Goal: Information Seeking & Learning: Learn about a topic

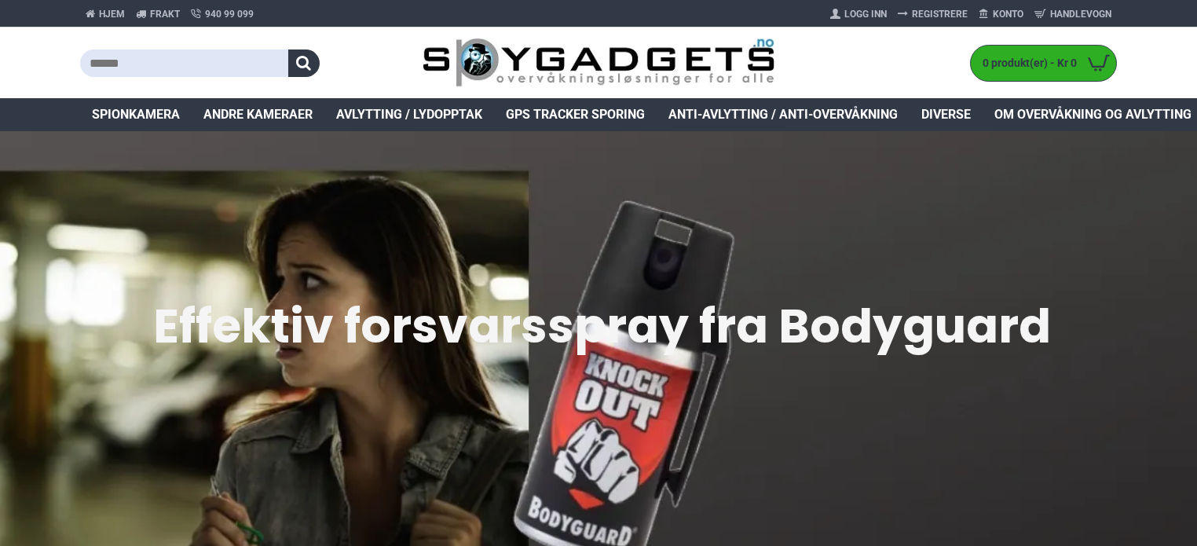
click at [961, 115] on span "Diverse" at bounding box center [945, 114] width 49 height 19
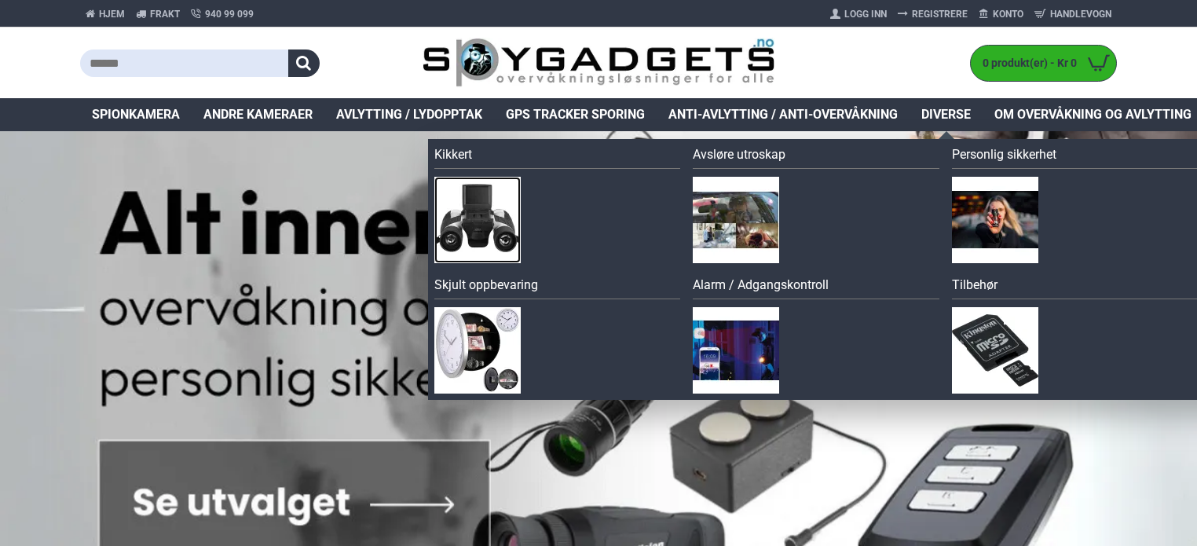
click at [477, 259] on img at bounding box center [477, 220] width 86 height 86
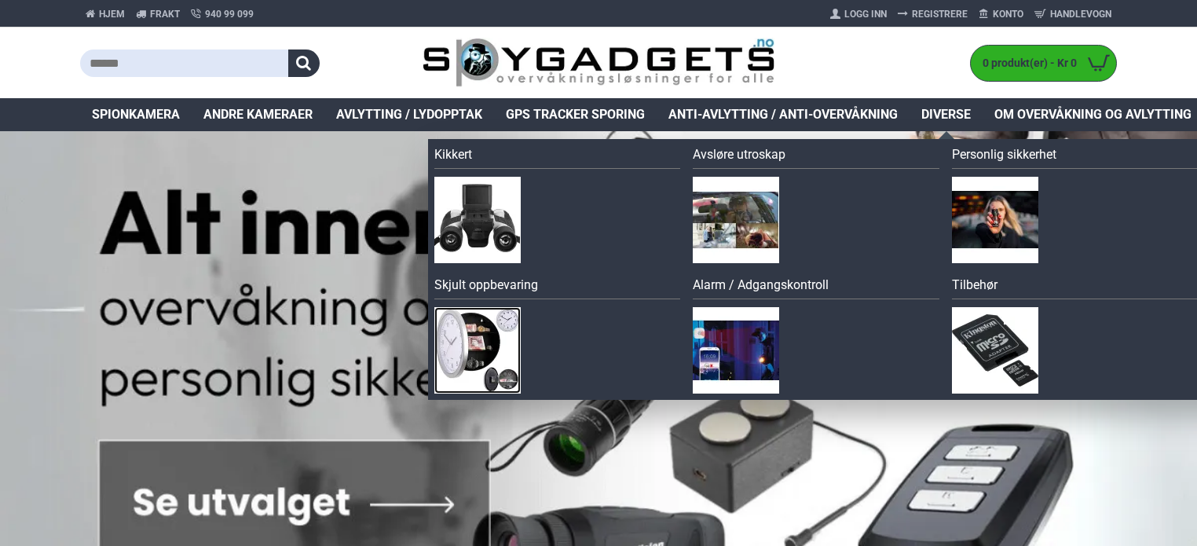
click at [514, 360] on img at bounding box center [477, 350] width 86 height 86
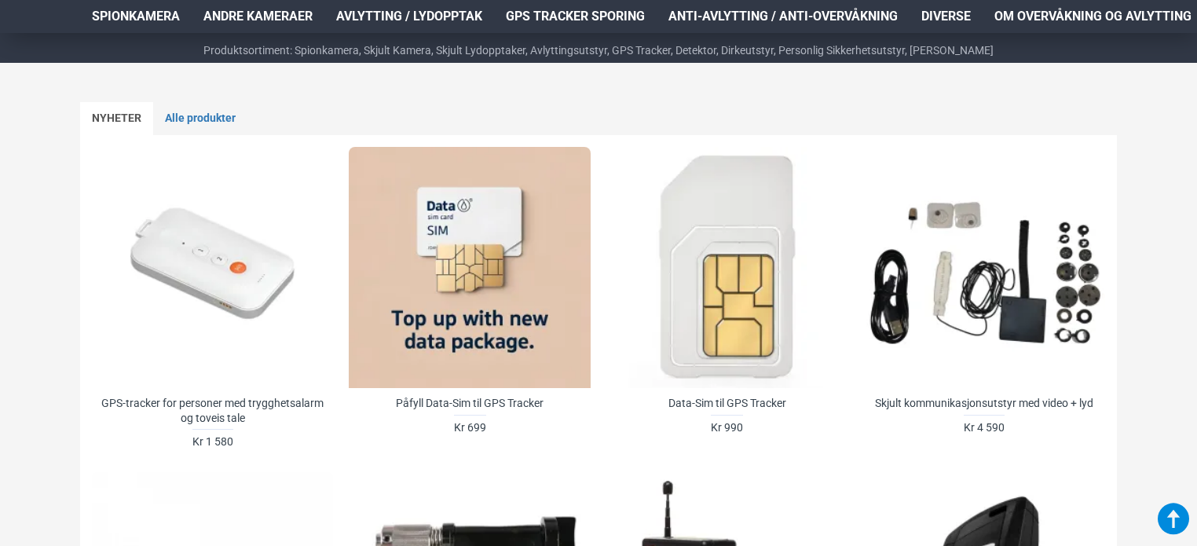
scroll to position [647, 0]
click at [230, 108] on link "Alle produkter" at bounding box center [200, 117] width 94 height 33
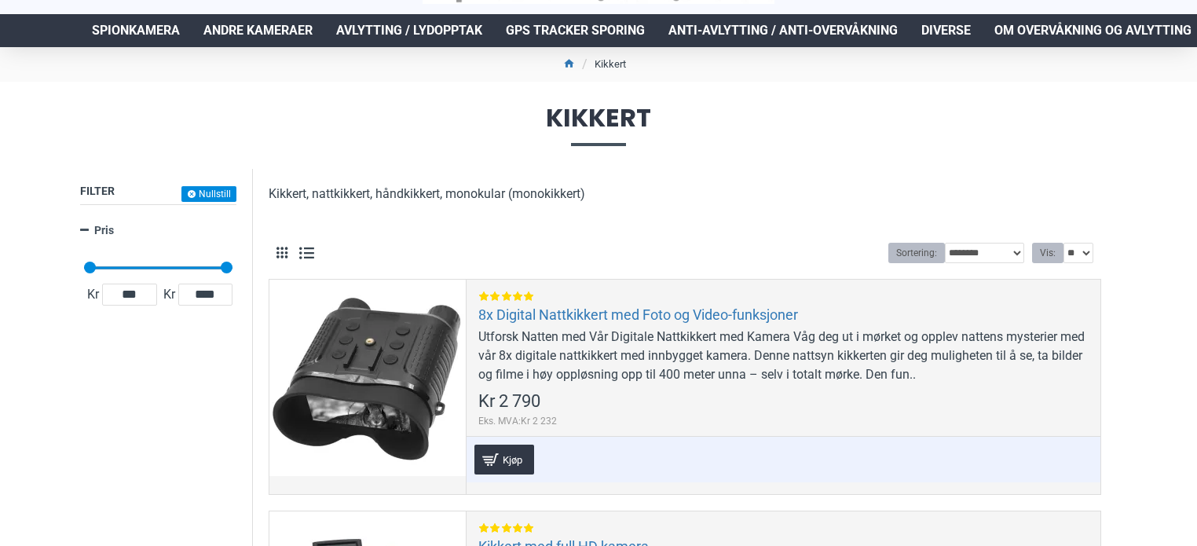
scroll to position [75, 0]
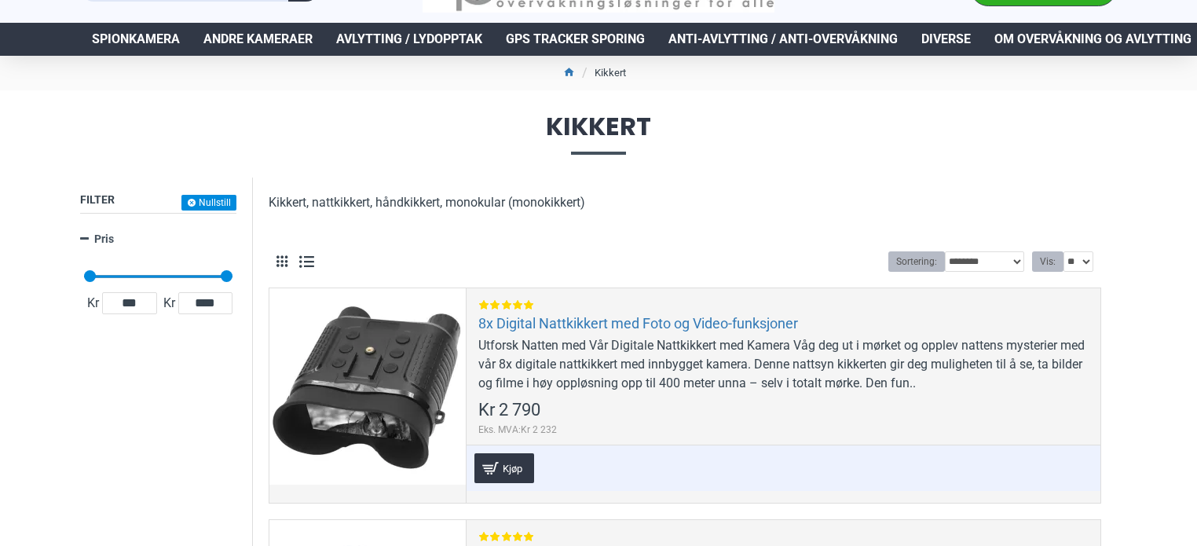
click at [1024, 267] on div "**********" at bounding box center [986, 261] width 213 height 20
click at [1014, 261] on select "**********" at bounding box center [984, 261] width 79 height 20
select select "**********"
click at [945, 251] on select "**********" at bounding box center [984, 261] width 79 height 20
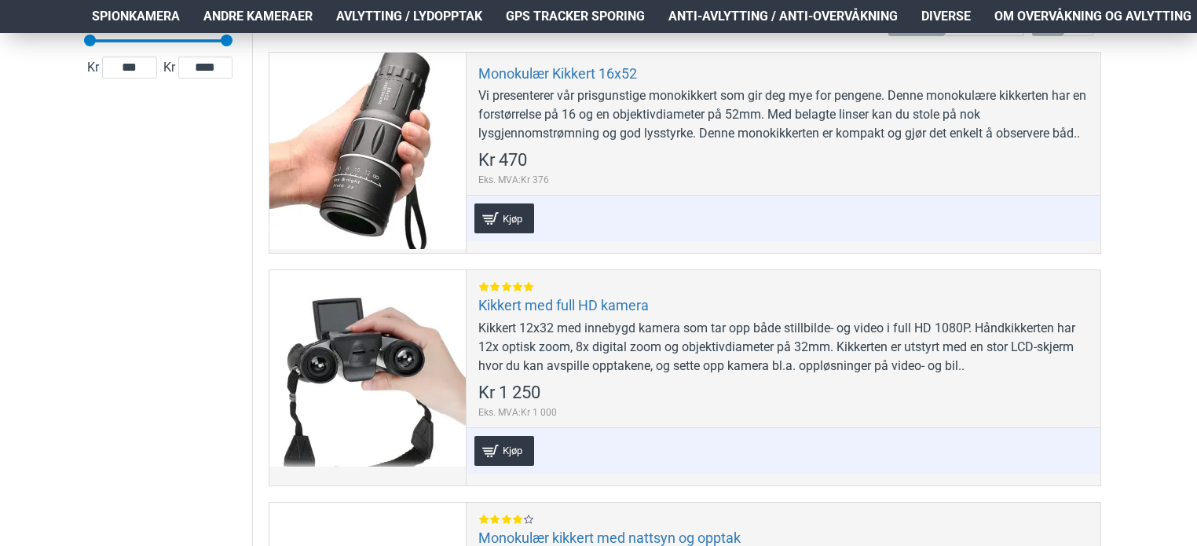
scroll to position [311, 0]
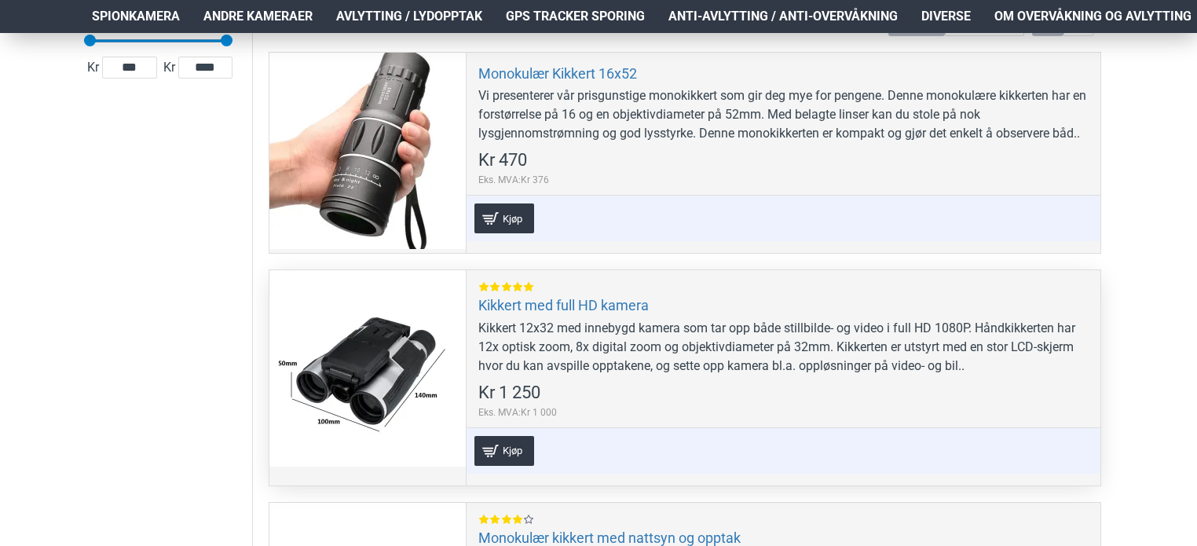
click at [305, 386] on div at bounding box center [367, 368] width 196 height 196
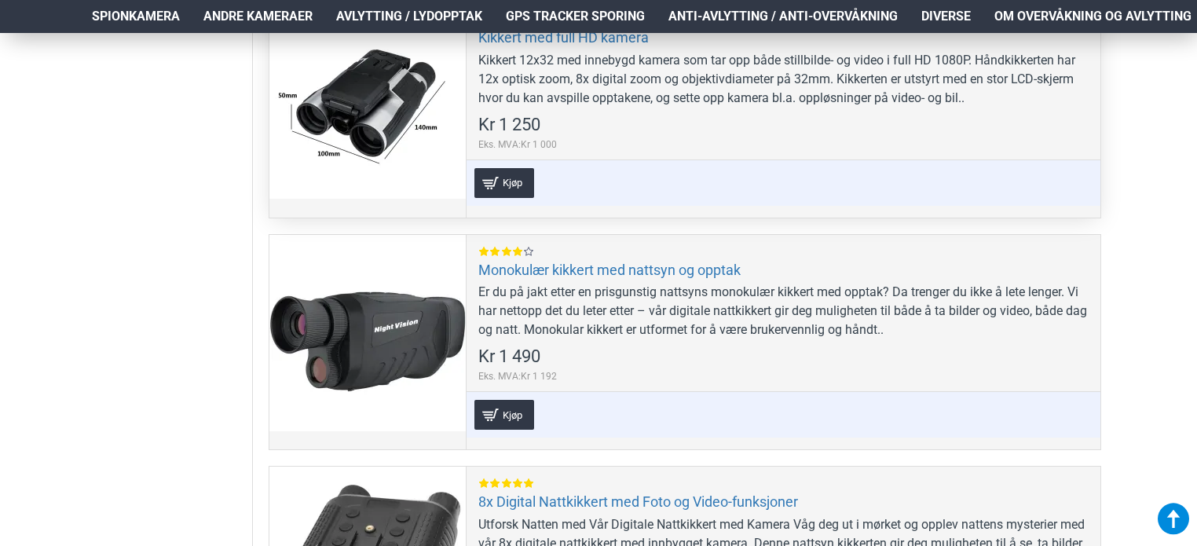
scroll to position [581, 0]
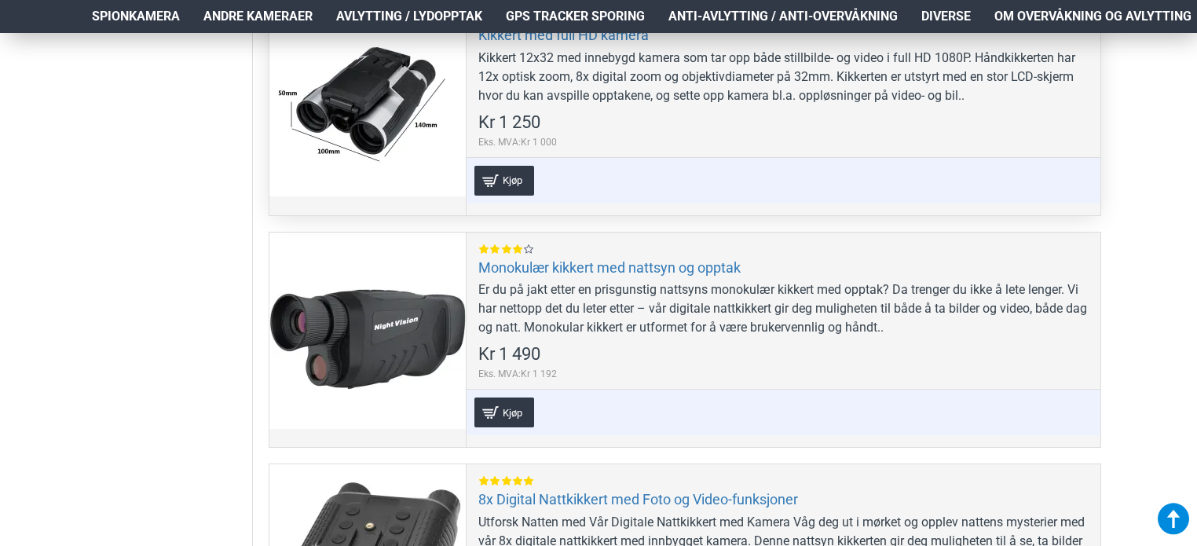
click at [305, 386] on div at bounding box center [367, 330] width 196 height 196
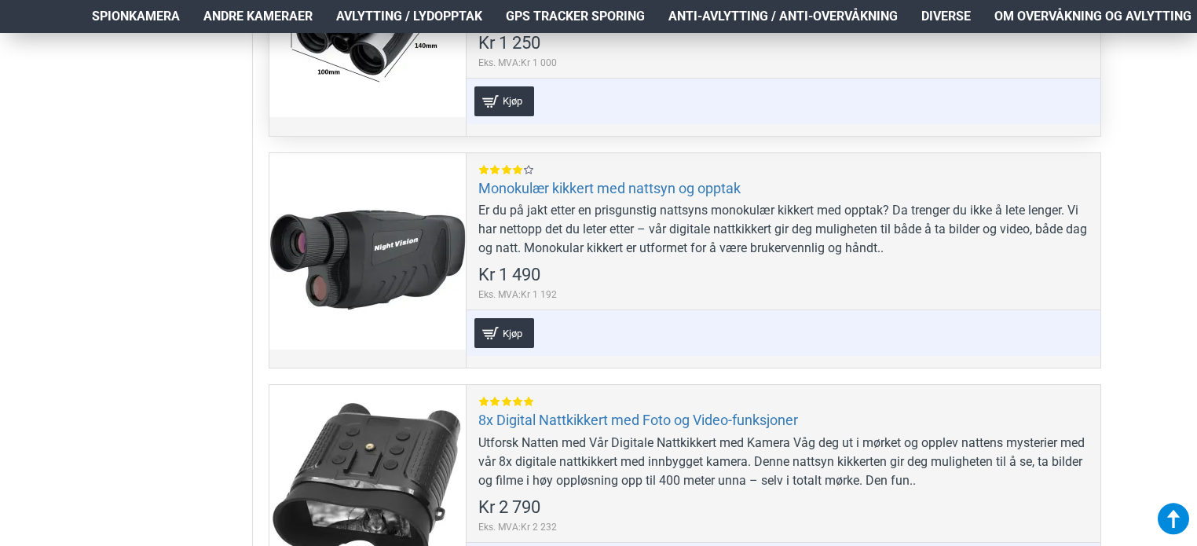
scroll to position [661, 0]
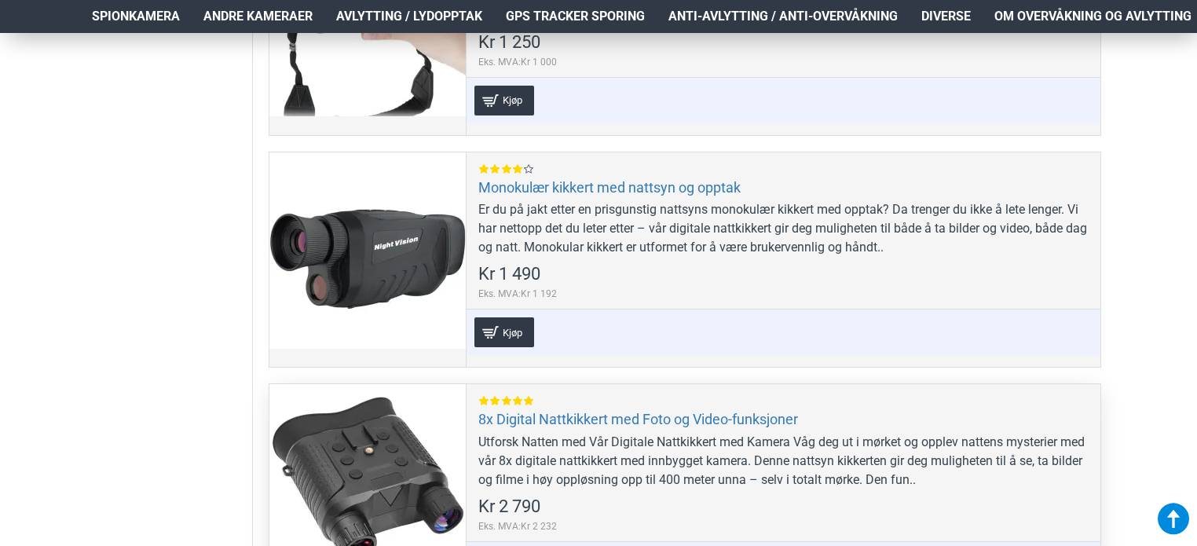
click at [381, 511] on div at bounding box center [367, 482] width 196 height 196
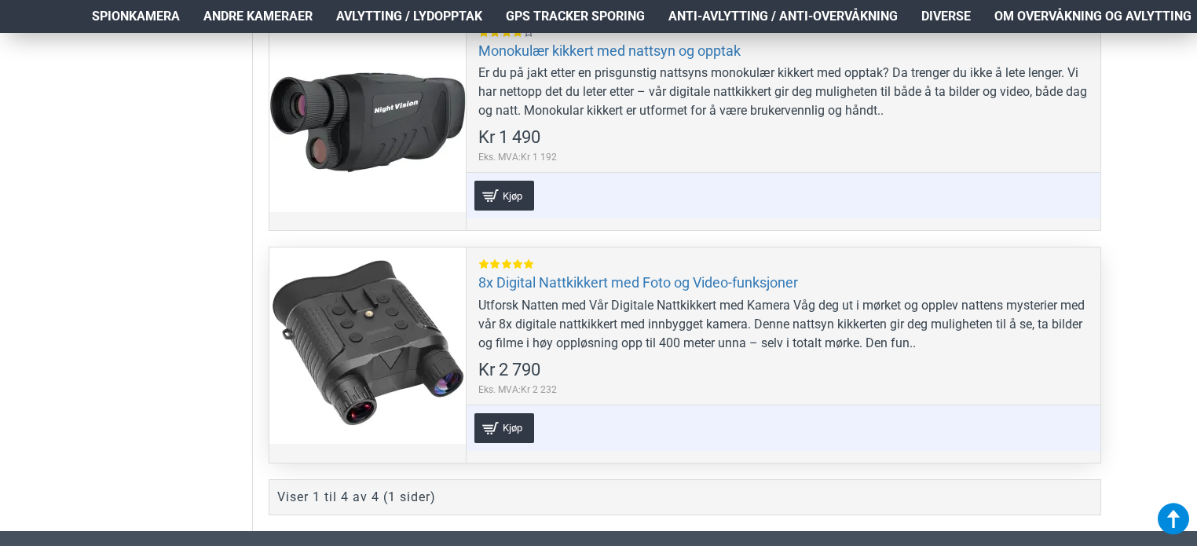
scroll to position [0, 0]
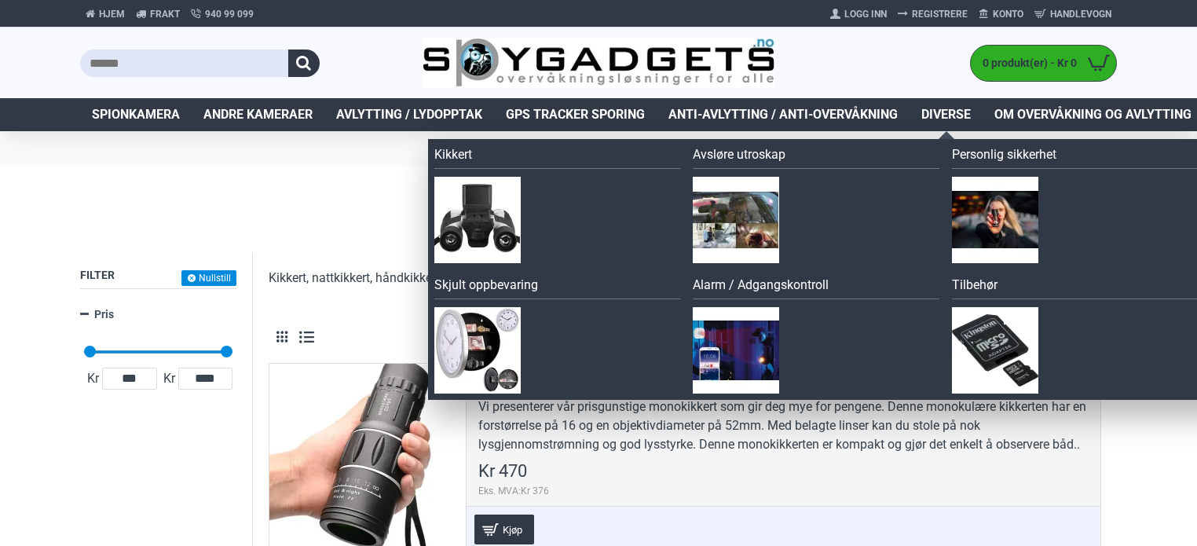
click at [930, 110] on span "Diverse" at bounding box center [945, 114] width 49 height 19
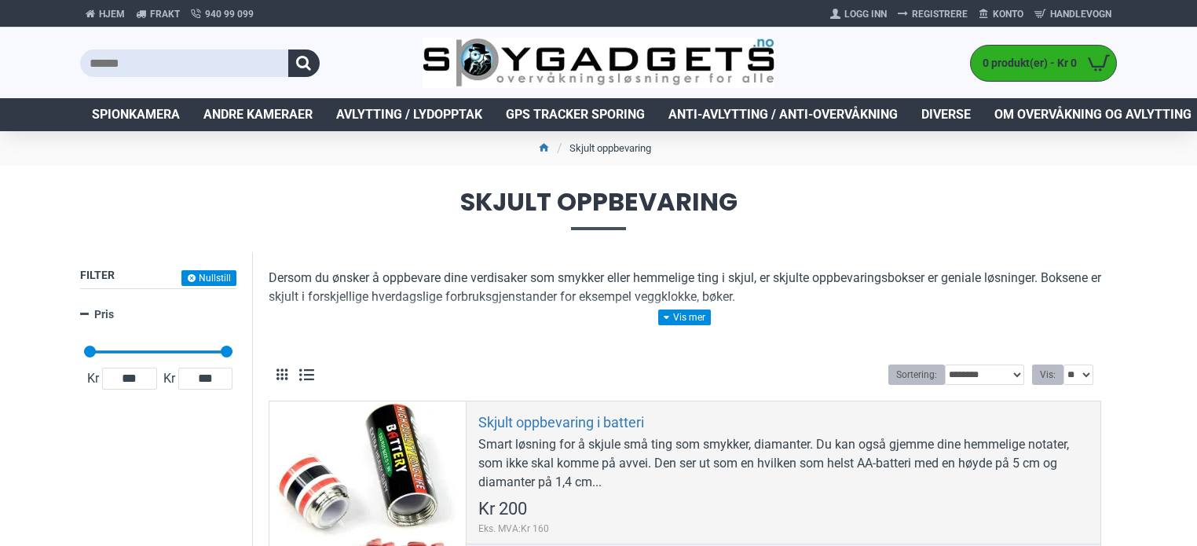
click at [988, 385] on div "**********" at bounding box center [685, 374] width 832 height 36
click at [985, 383] on select "**********" at bounding box center [984, 374] width 79 height 20
select select "**********"
click at [945, 364] on select "**********" at bounding box center [984, 374] width 79 height 20
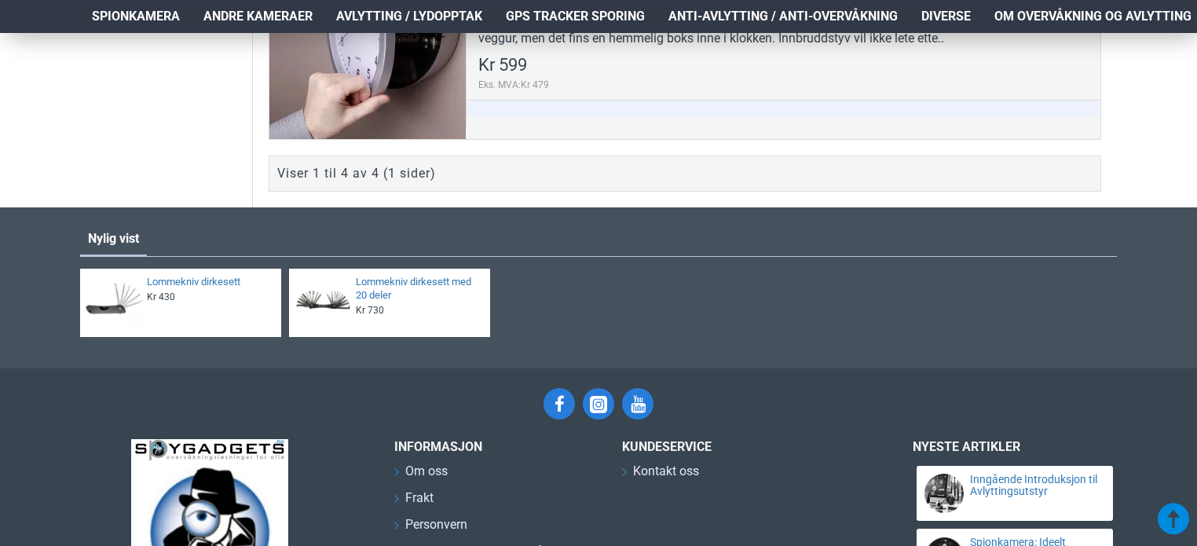
scroll to position [1114, 0]
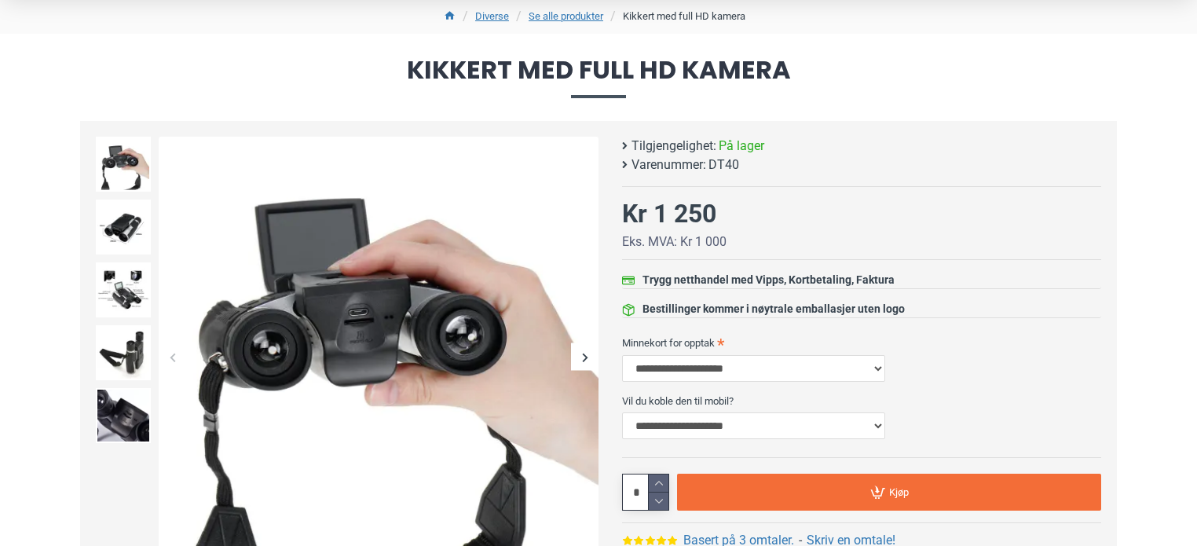
scroll to position [133, 0]
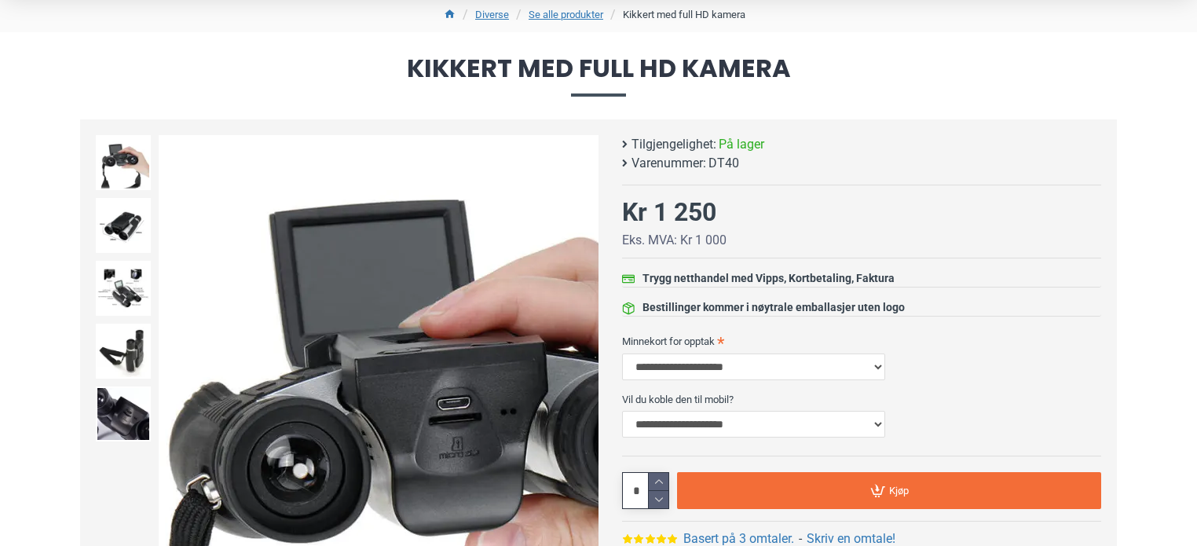
click at [287, 217] on img at bounding box center [379, 355] width 440 height 440
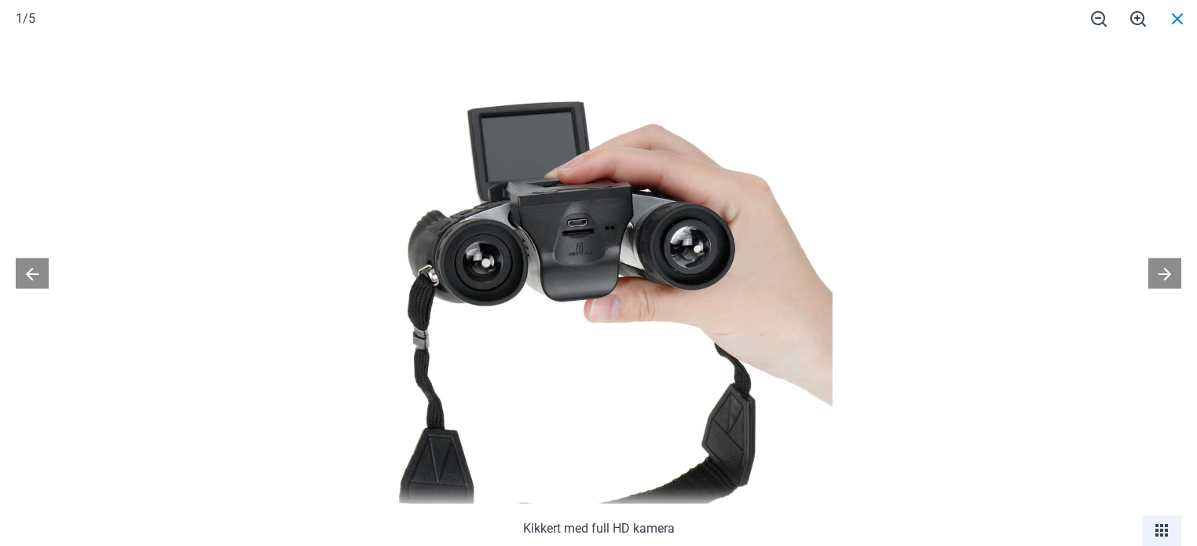
click at [1182, 12] on span at bounding box center [1176, 18] width 39 height 37
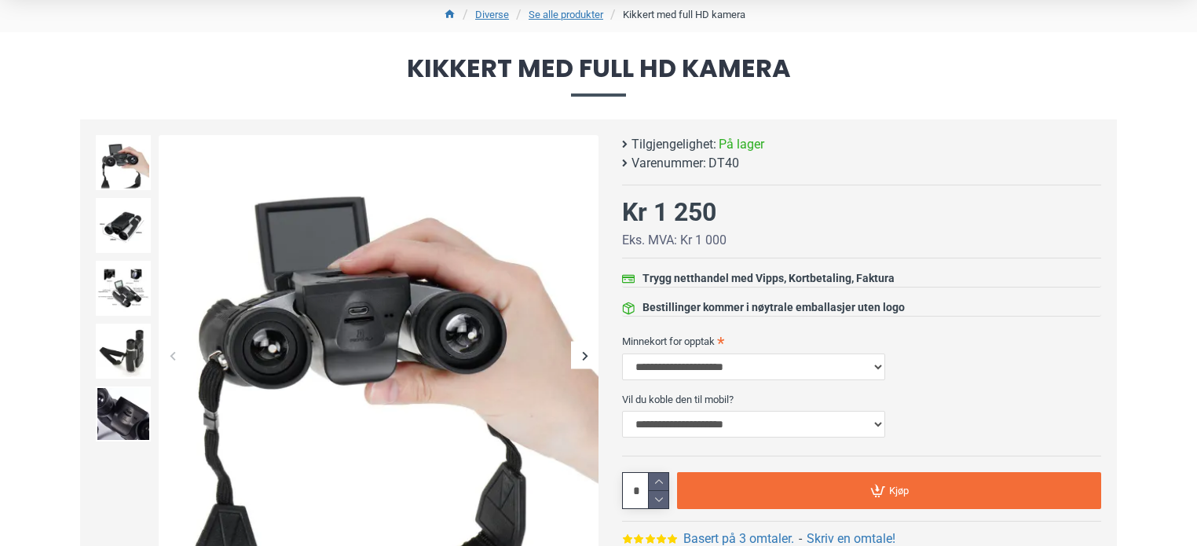
click at [1007, 89] on span "Kikkert med full HD kamera" at bounding box center [598, 76] width 1036 height 40
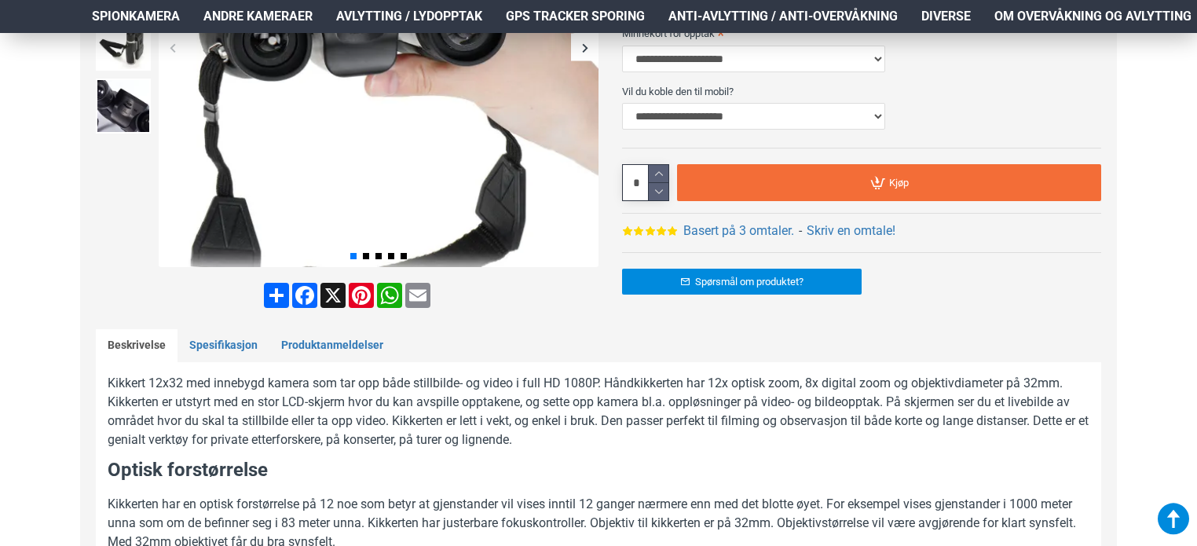
scroll to position [440, 0]
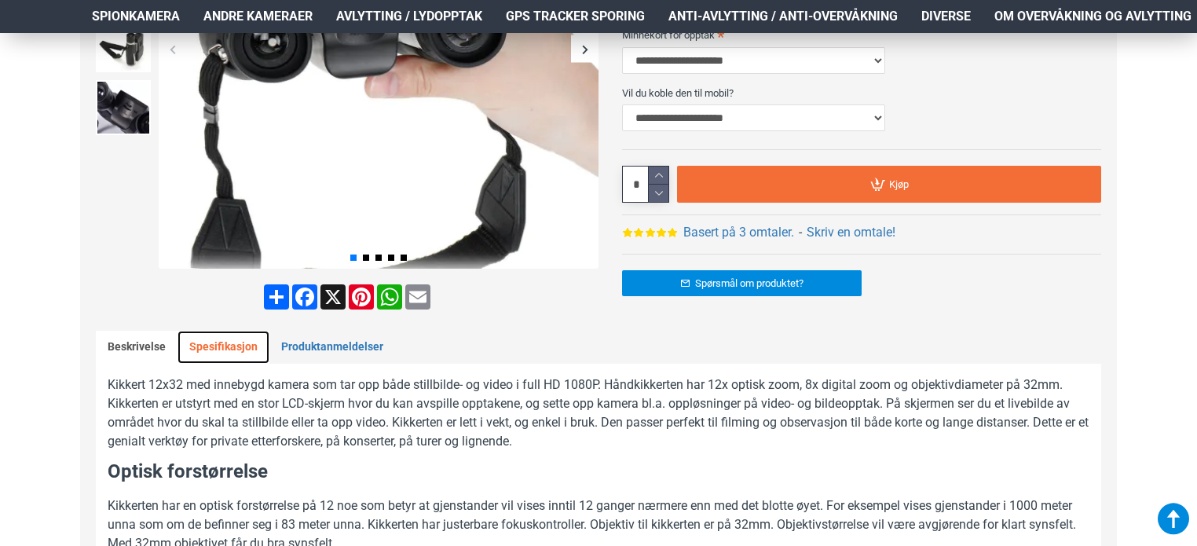
click at [236, 356] on link "Spesifikasjon" at bounding box center [223, 347] width 92 height 33
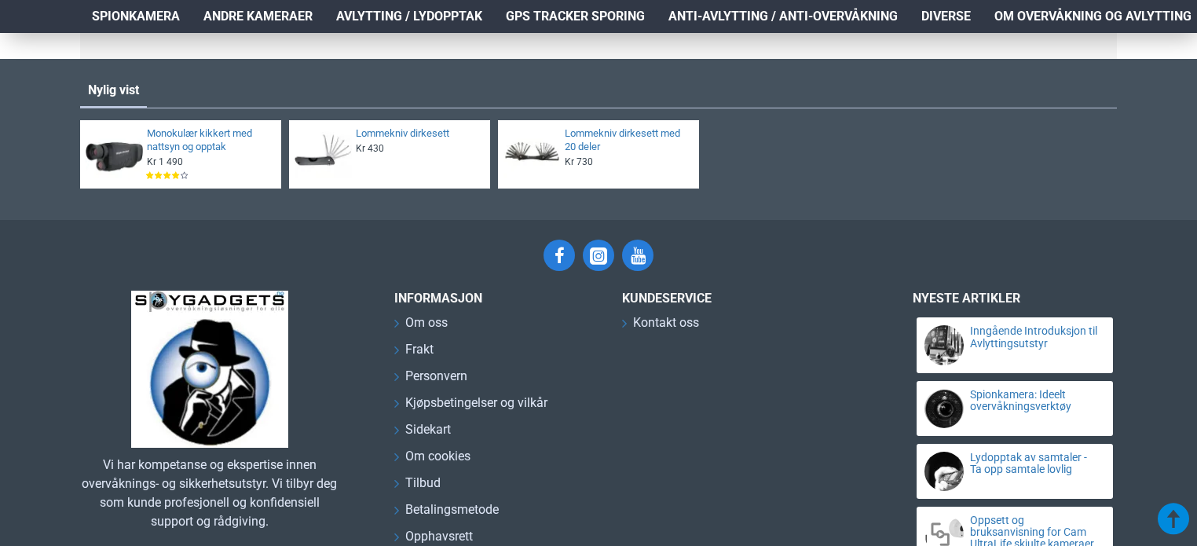
scroll to position [0, 0]
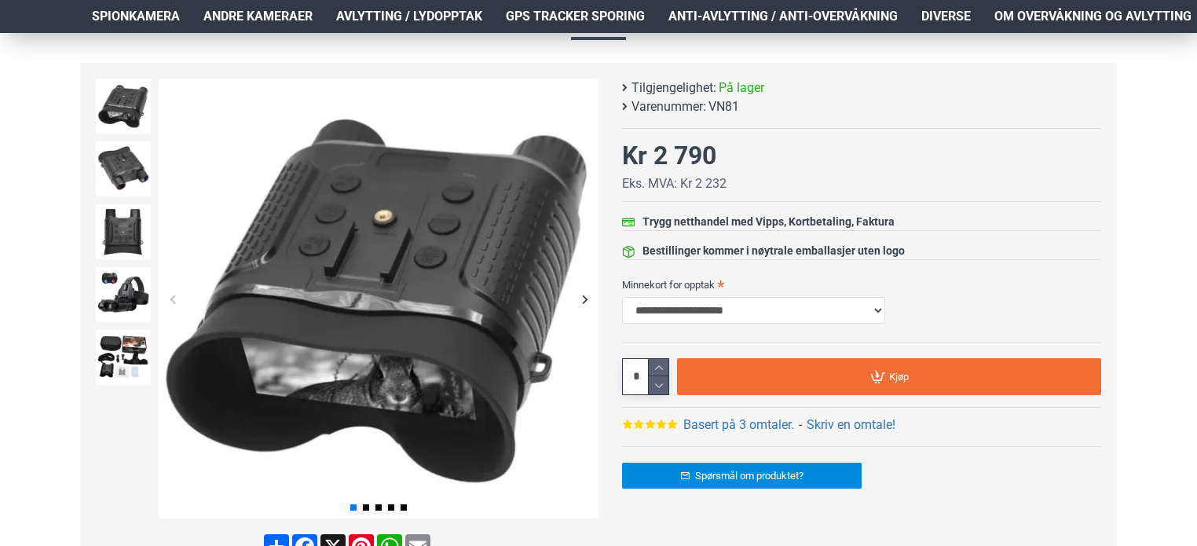
scroll to position [191, 0]
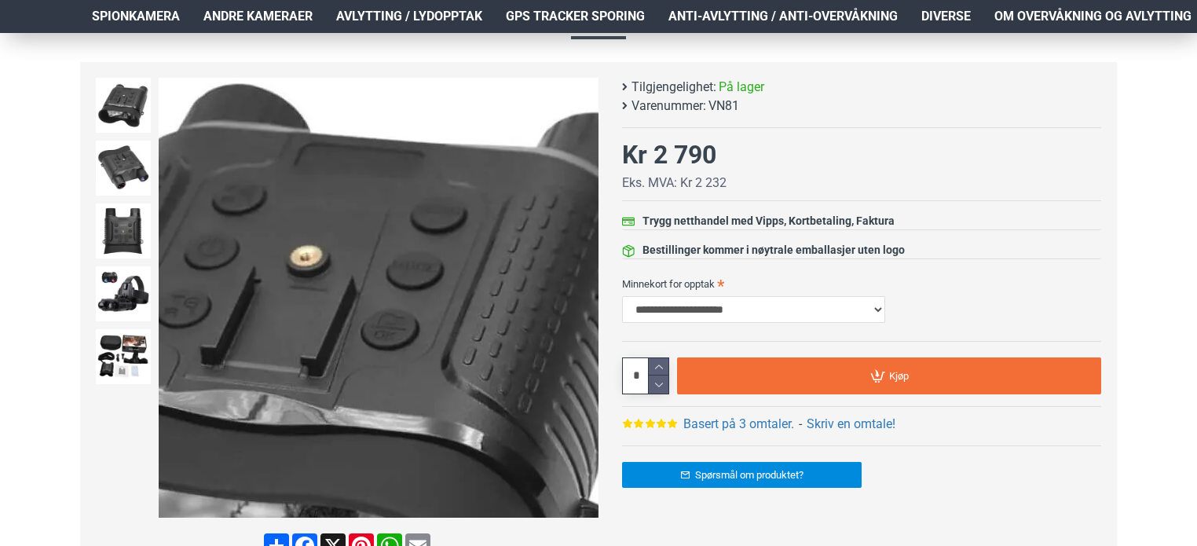
click at [559, 181] on img at bounding box center [379, 298] width 440 height 440
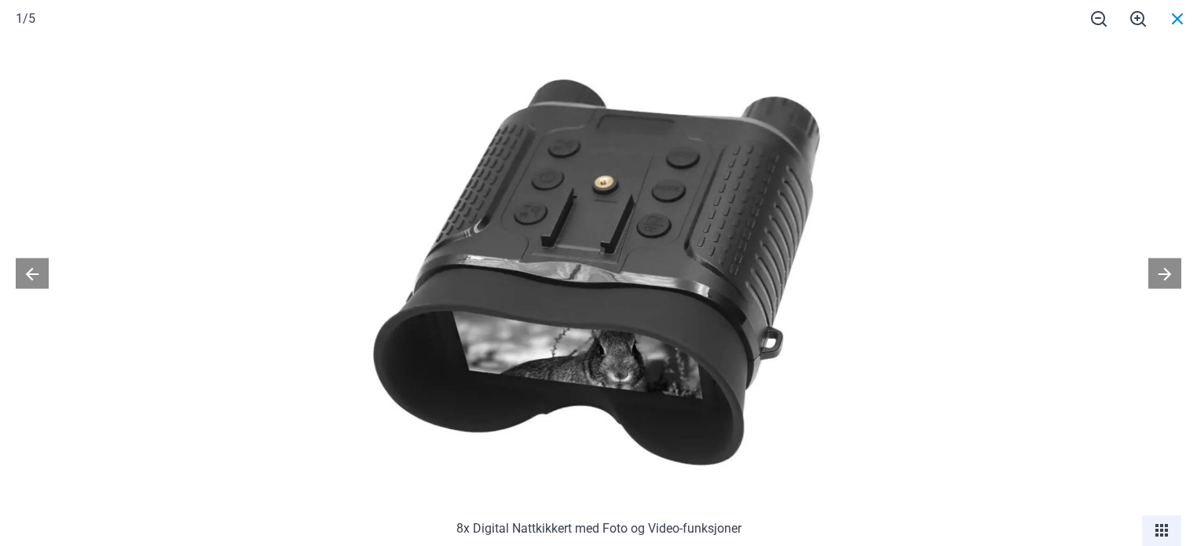
click at [1170, 16] on span at bounding box center [1176, 18] width 39 height 37
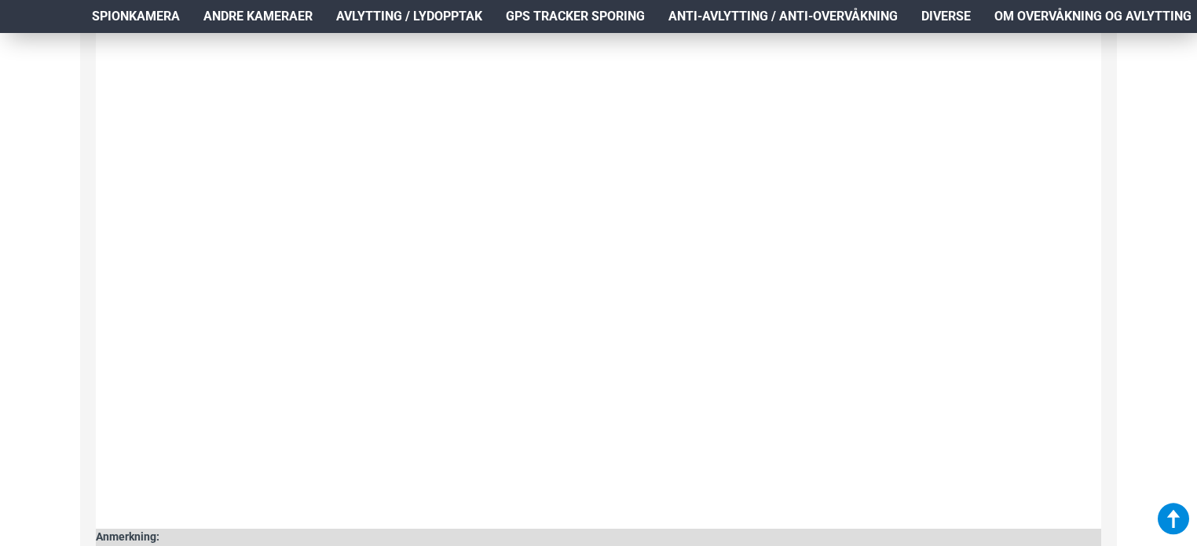
scroll to position [1840, 0]
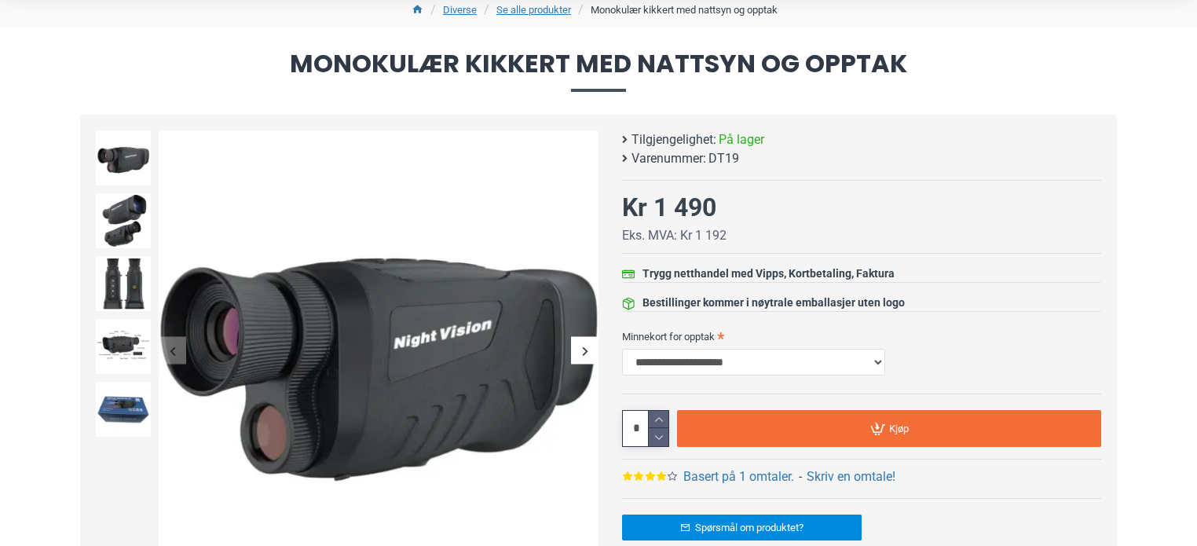
scroll to position [170, 0]
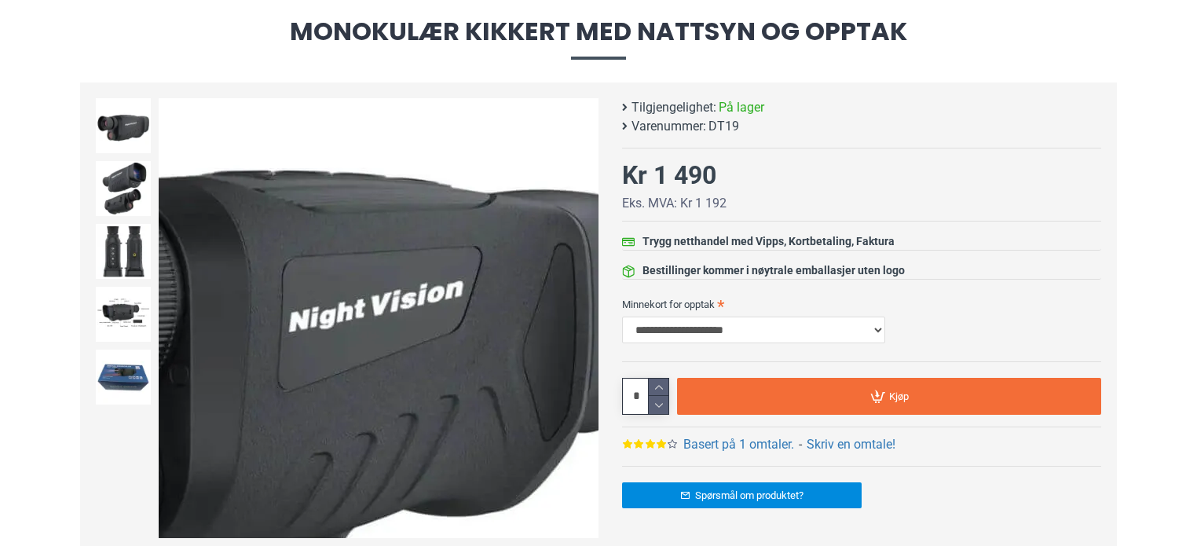
click at [535, 299] on img at bounding box center [379, 318] width 440 height 440
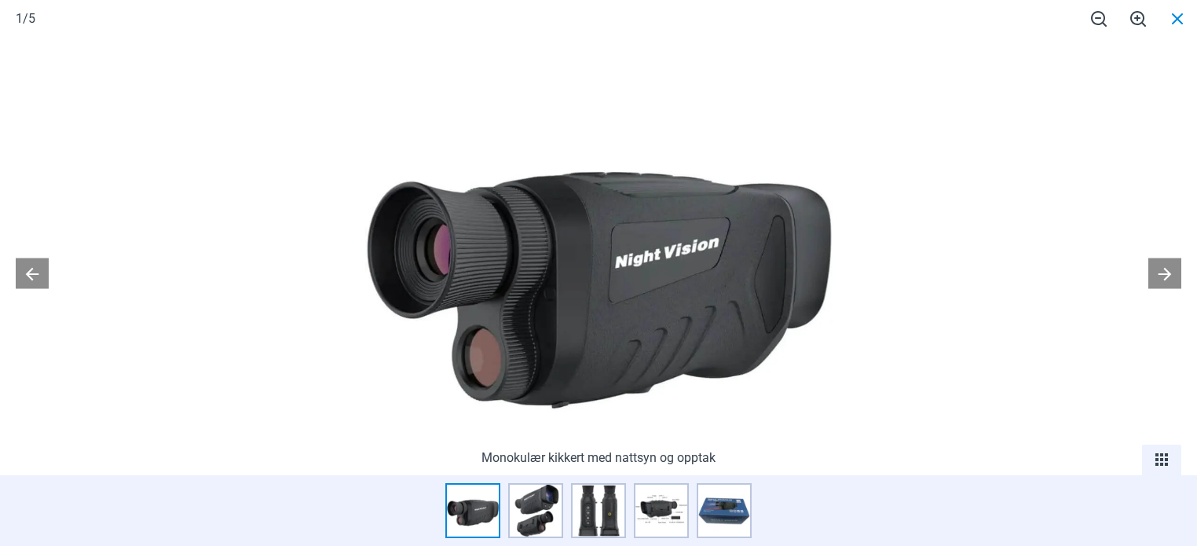
click at [1170, 9] on span at bounding box center [1176, 18] width 39 height 37
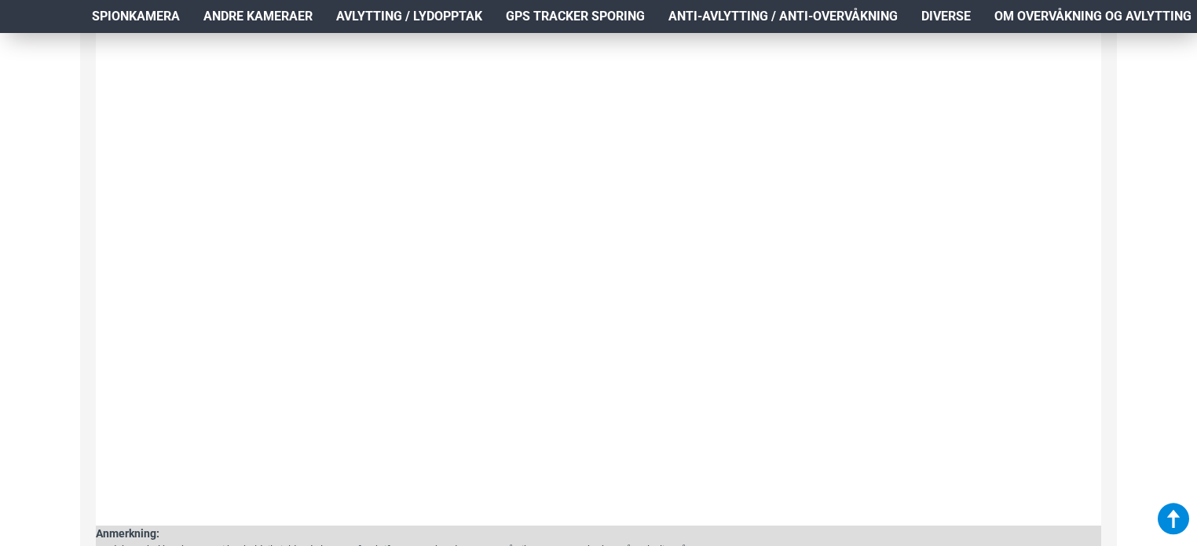
scroll to position [1645, 0]
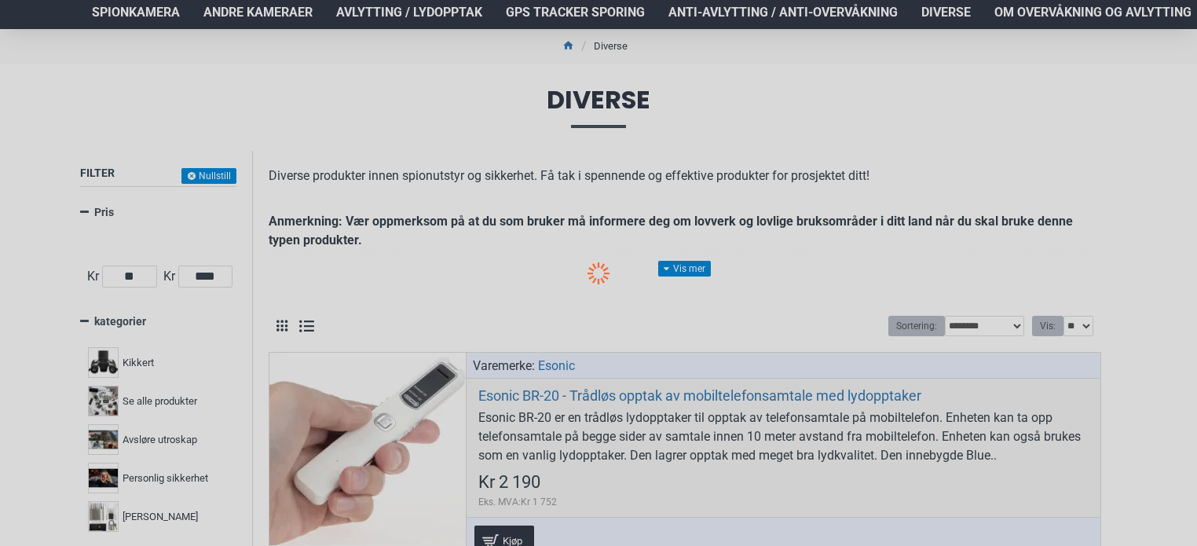
click at [310, 333] on div at bounding box center [598, 273] width 1197 height 546
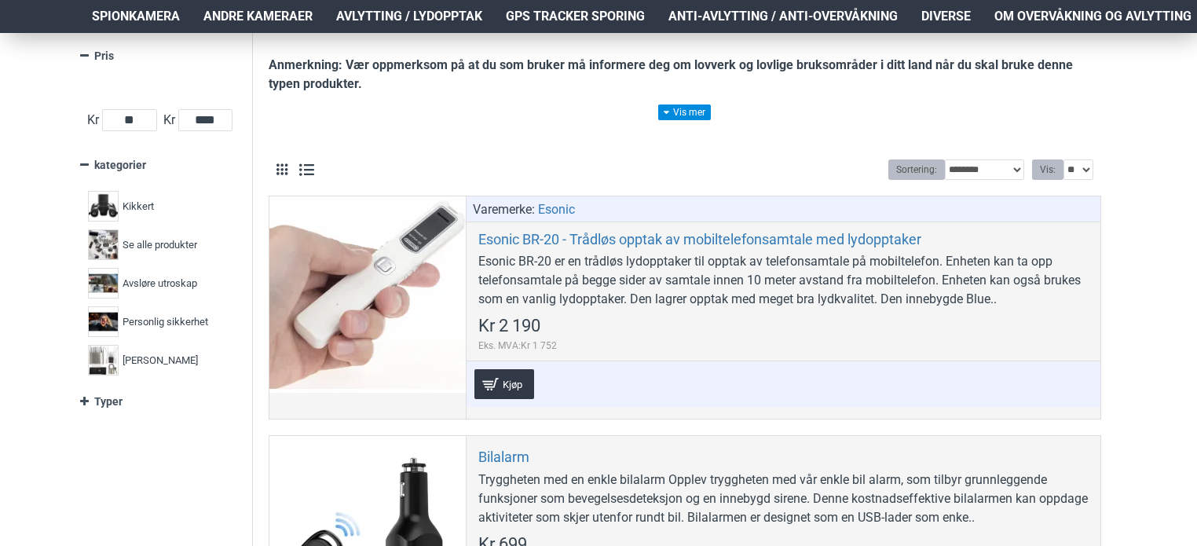
scroll to position [257, 0]
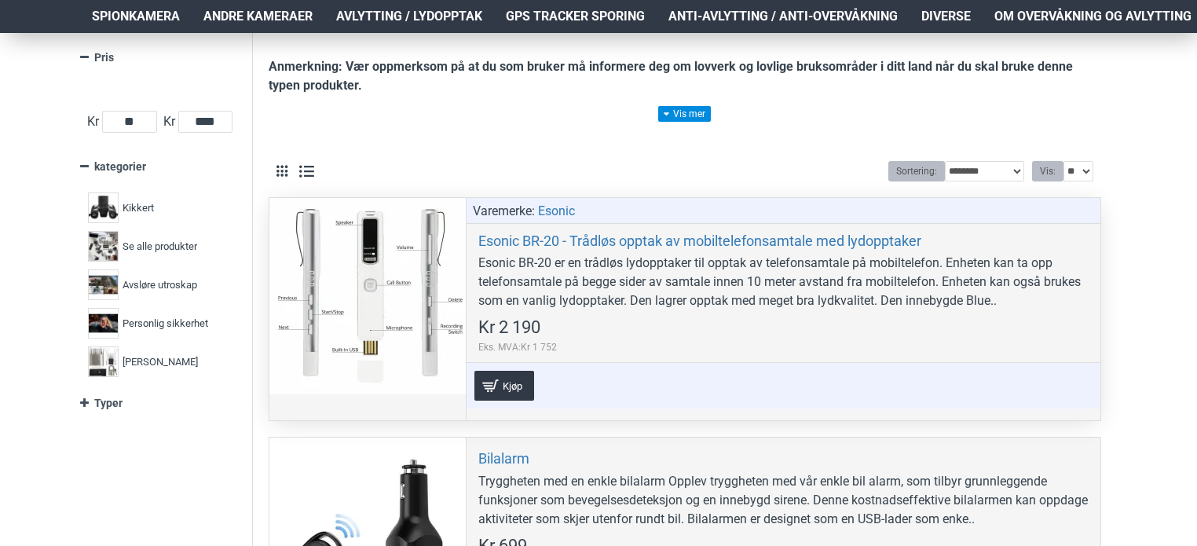
click at [372, 209] on div at bounding box center [367, 296] width 196 height 196
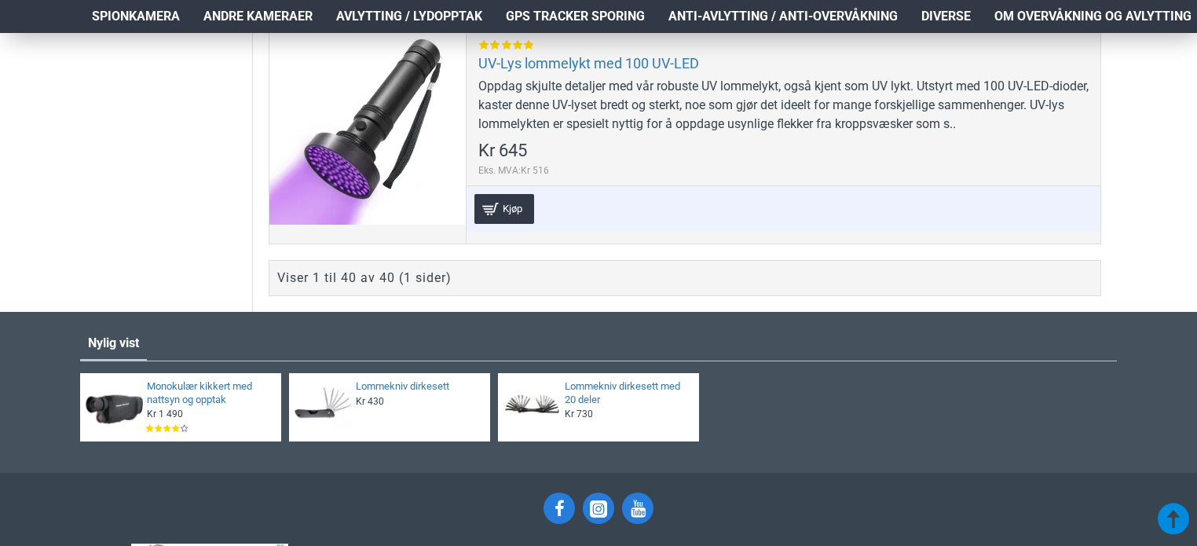
scroll to position [9112, 0]
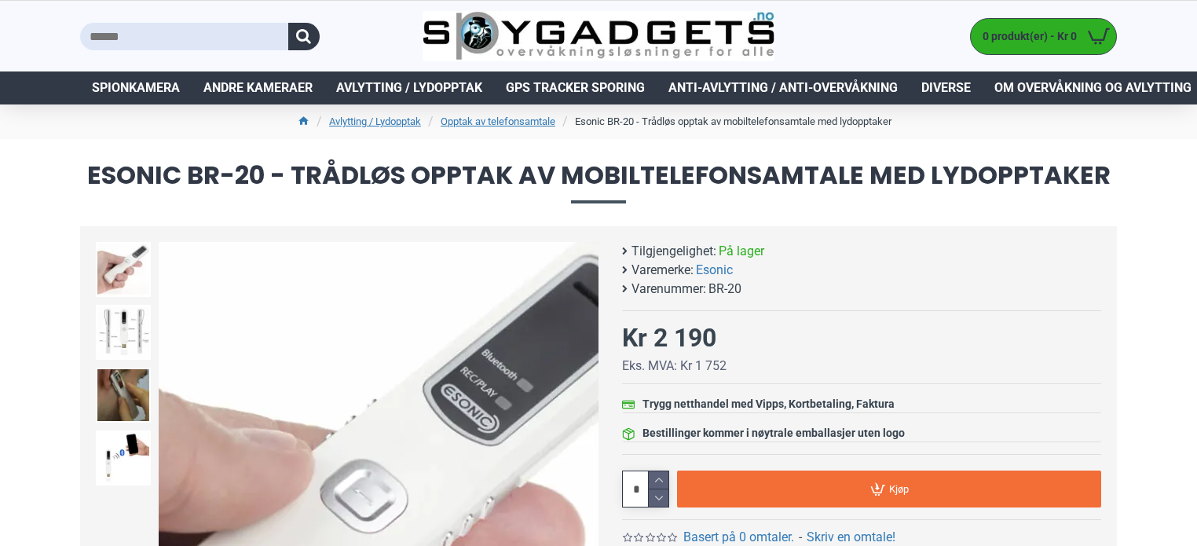
scroll to position [28, 0]
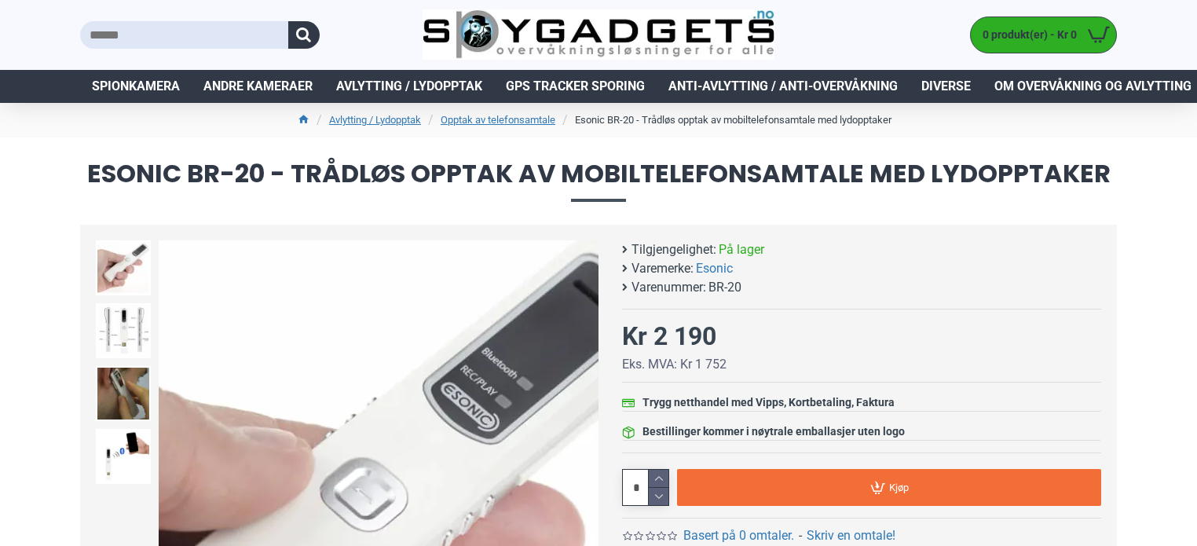
click at [485, 299] on img at bounding box center [379, 460] width 440 height 440
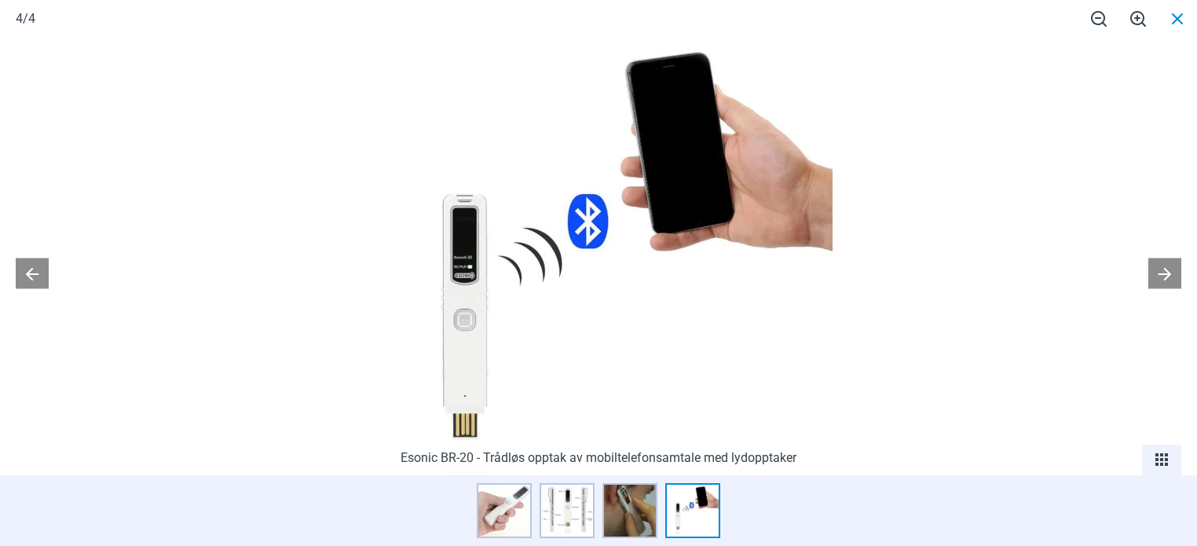
click at [1171, 13] on span at bounding box center [1176, 18] width 39 height 37
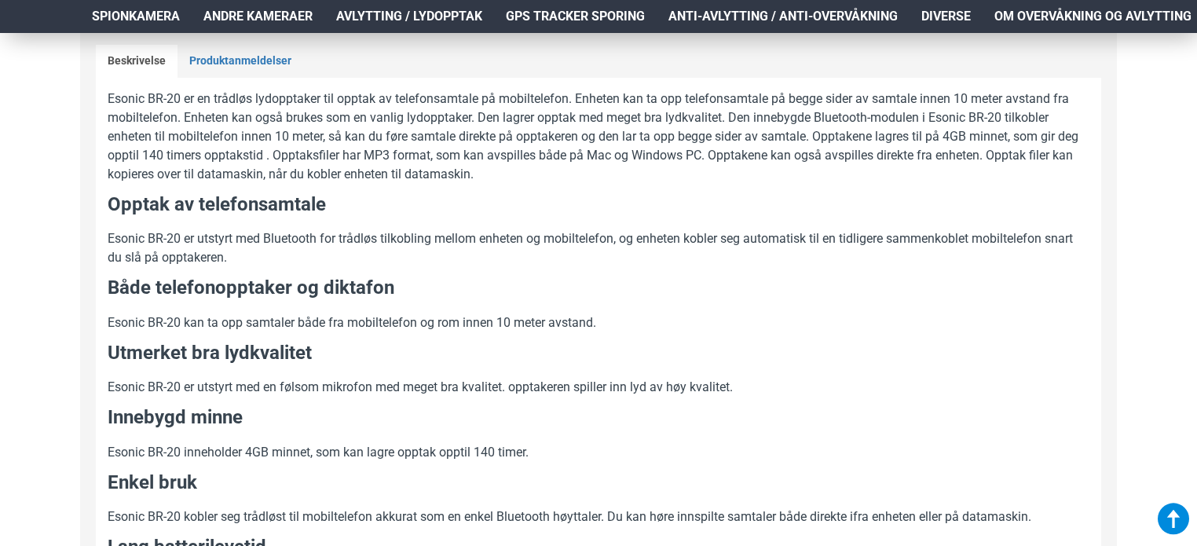
scroll to position [1028, 0]
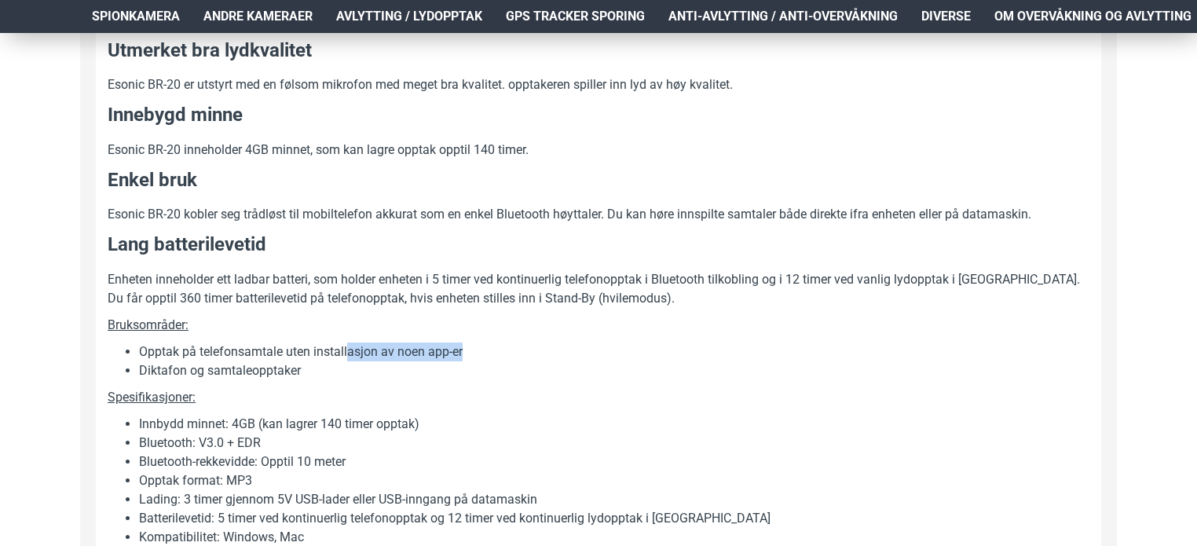
drag, startPoint x: 475, startPoint y: 349, endPoint x: 349, endPoint y: 350, distance: 126.4
click at [349, 350] on li "Opptak på telefonsamtale uten installasjon av noen app-er" at bounding box center [614, 351] width 950 height 19
click at [289, 369] on li "Diktafon og samtaleopptaker" at bounding box center [614, 370] width 950 height 19
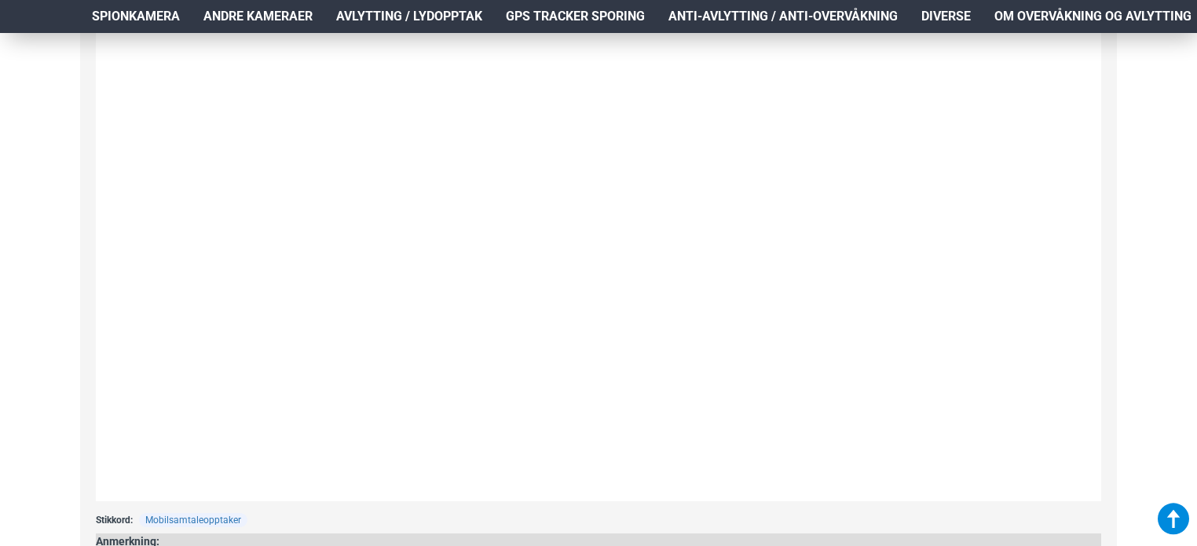
scroll to position [1714, 0]
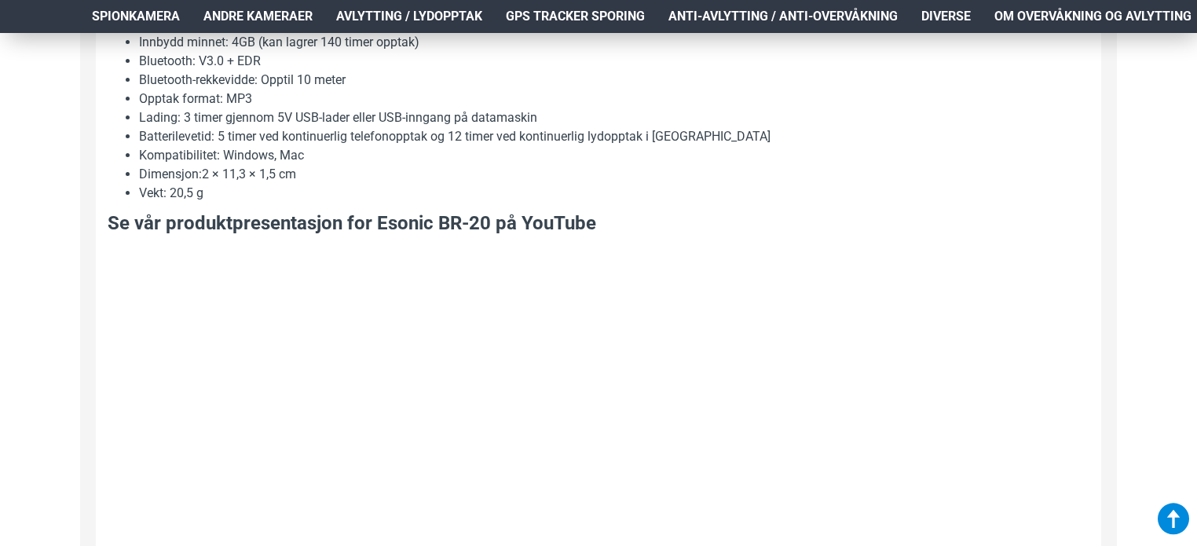
click at [667, 191] on li "Vekt: 20,5 g" at bounding box center [614, 193] width 950 height 19
